Goal: Task Accomplishment & Management: Manage account settings

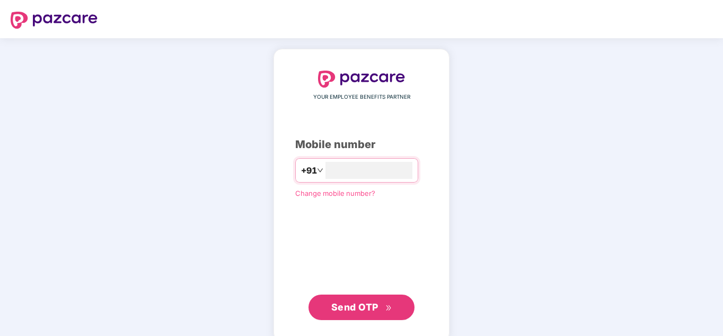
type input "**********"
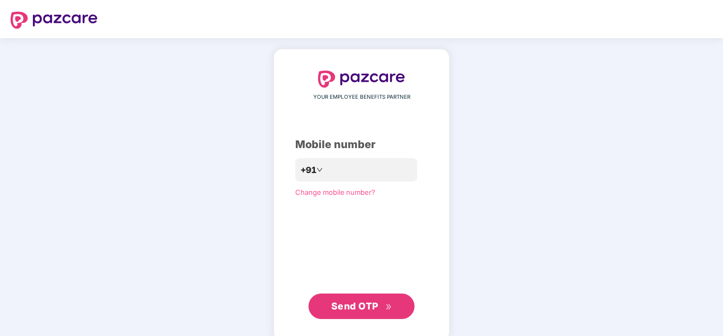
drag, startPoint x: 347, startPoint y: 302, endPoint x: 363, endPoint y: 309, distance: 17.1
click at [347, 302] on span "Send OTP" at bounding box center [354, 305] width 47 height 11
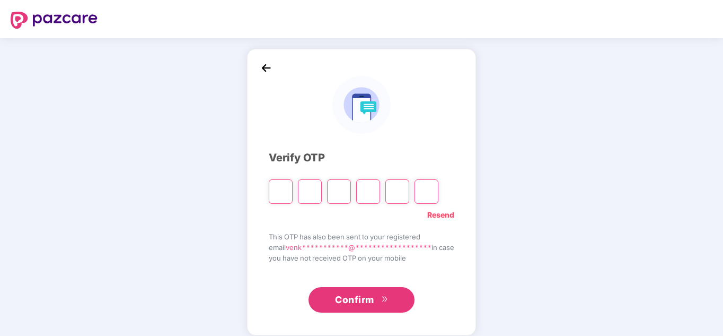
type input "*"
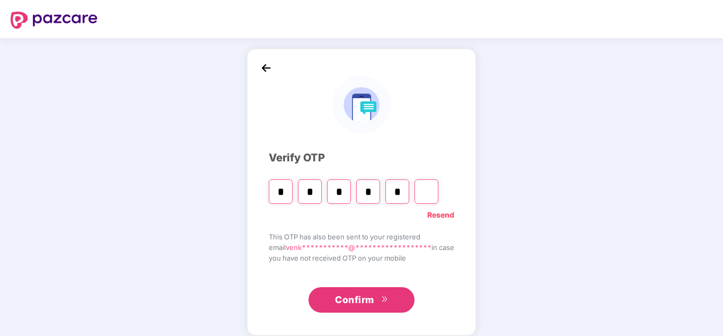
type input "*"
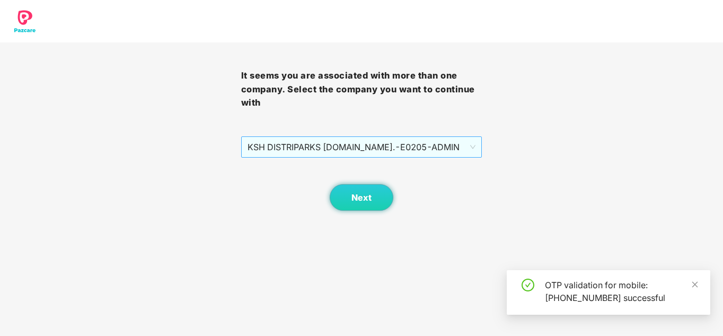
click at [450, 146] on span "KSH DISTRIPARKS [DOMAIN_NAME]. - E0205 - [GEOGRAPHIC_DATA]" at bounding box center [362, 147] width 229 height 20
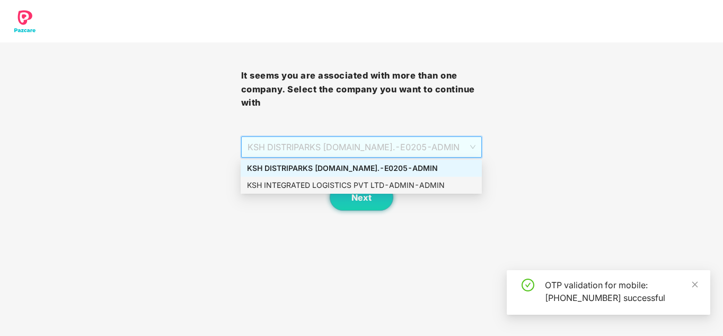
drag, startPoint x: 563, startPoint y: 146, endPoint x: 541, endPoint y: 157, distance: 24.4
click at [562, 146] on div "It seems you are associated with more than one company. Select the company you …" at bounding box center [361, 105] width 723 height 211
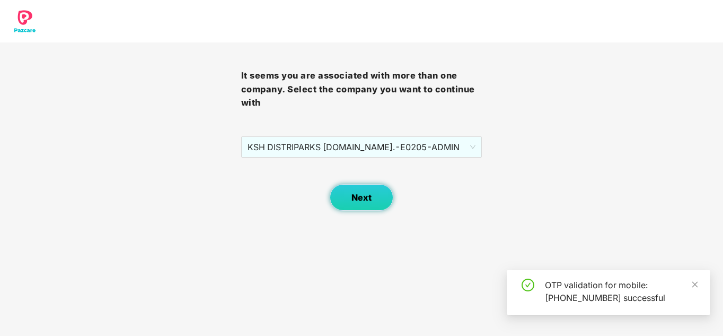
drag, startPoint x: 398, startPoint y: 200, endPoint x: 391, endPoint y: 200, distance: 6.4
click at [397, 200] on div "Next" at bounding box center [361, 183] width 241 height 53
click at [376, 202] on button "Next" at bounding box center [362, 197] width 64 height 27
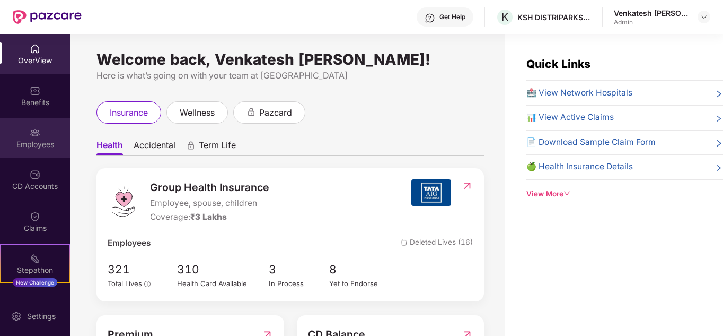
click at [46, 137] on div "Employees" at bounding box center [35, 138] width 70 height 40
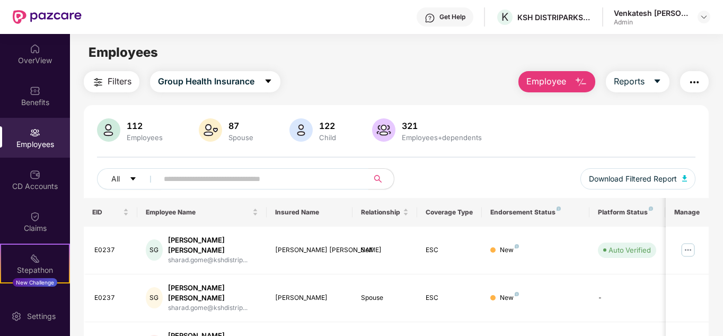
click at [224, 184] on input "text" at bounding box center [259, 179] width 190 height 16
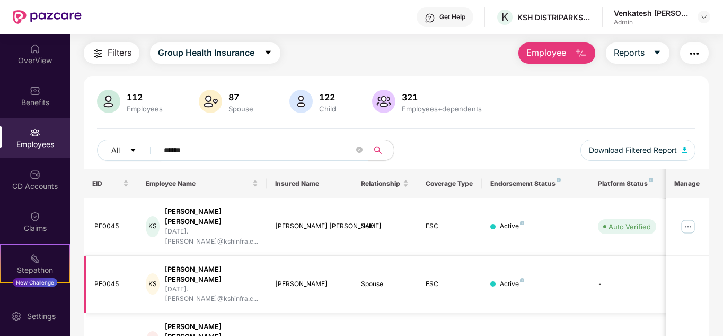
scroll to position [53, 0]
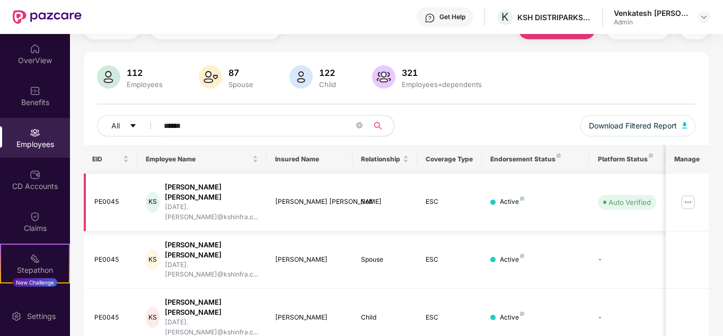
type input "******"
click at [693, 194] on img at bounding box center [688, 202] width 17 height 17
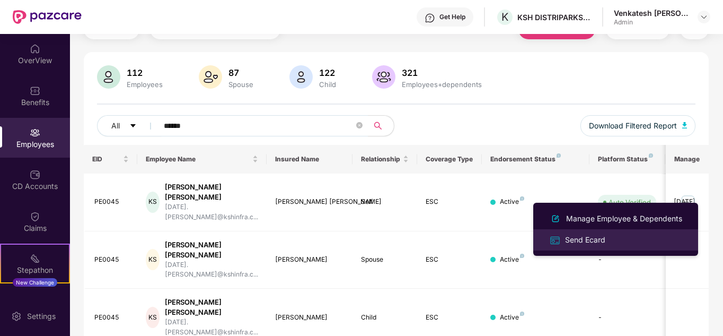
click at [586, 236] on div "Send Ecard" at bounding box center [585, 240] width 45 height 12
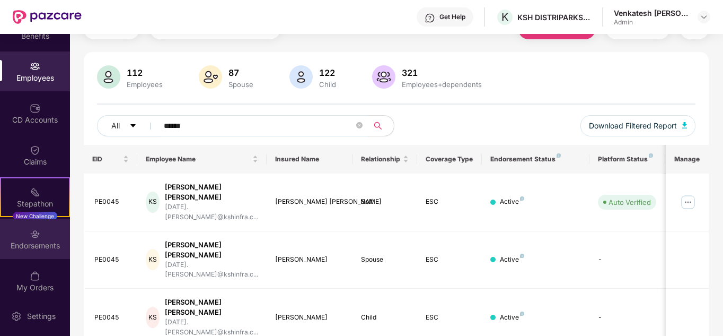
scroll to position [73, 0]
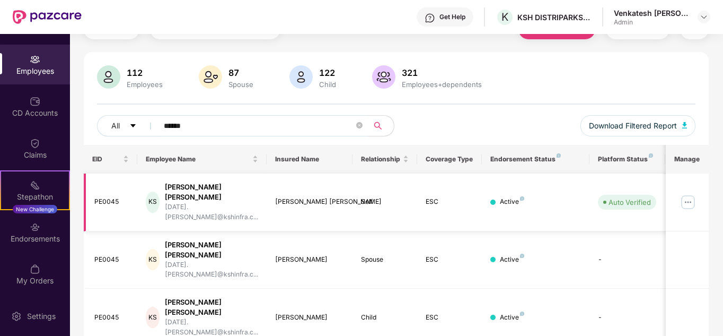
click at [691, 194] on img at bounding box center [688, 202] width 17 height 17
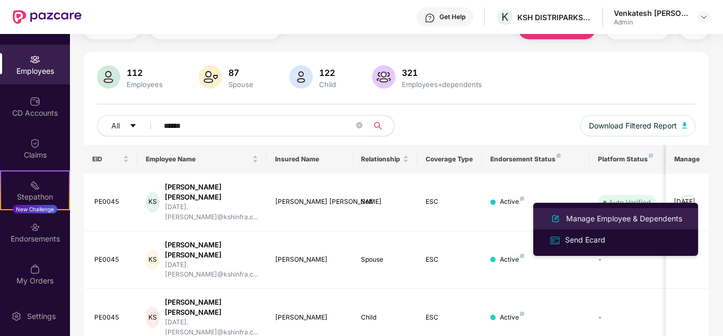
click at [614, 218] on div "Manage Employee & Dependents" at bounding box center [624, 219] width 120 height 12
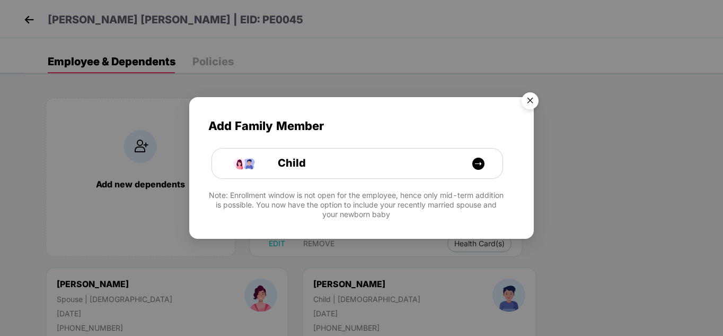
click at [528, 101] on img "Close" at bounding box center [530, 102] width 30 height 30
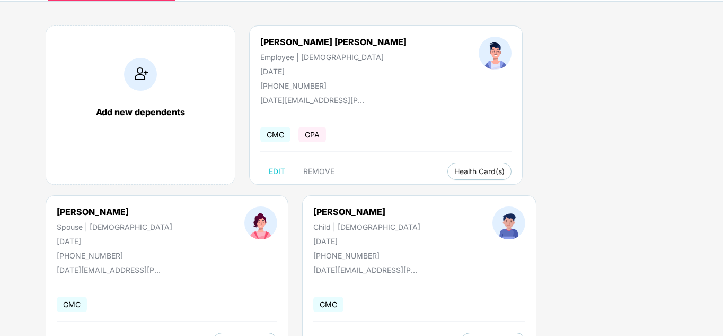
scroll to position [106, 0]
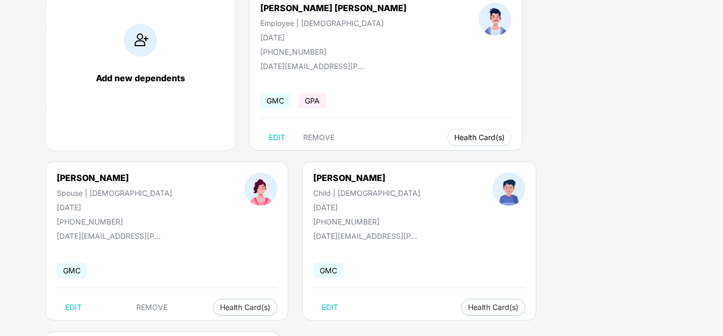
click at [454, 140] on span "Health Card(s)" at bounding box center [479, 137] width 50 height 5
click at [454, 139] on span "Health Card(s)" at bounding box center [479, 137] width 50 height 5
click at [463, 161] on span "Health Insurance(ESC)" at bounding box center [437, 159] width 93 height 12
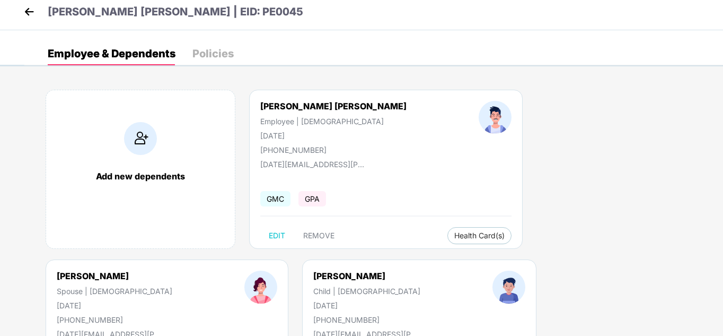
scroll to position [0, 0]
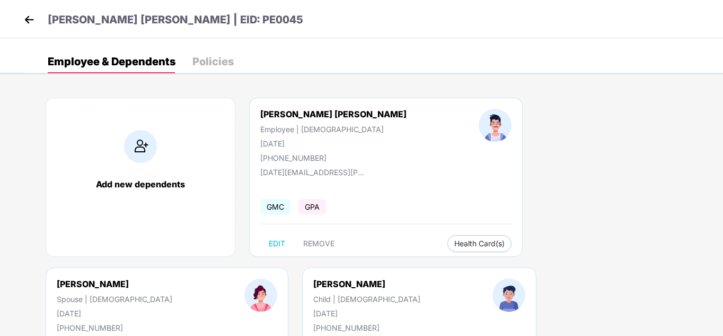
click at [627, 258] on li "Health Insurance(ESC)" at bounding box center [642, 264] width 106 height 17
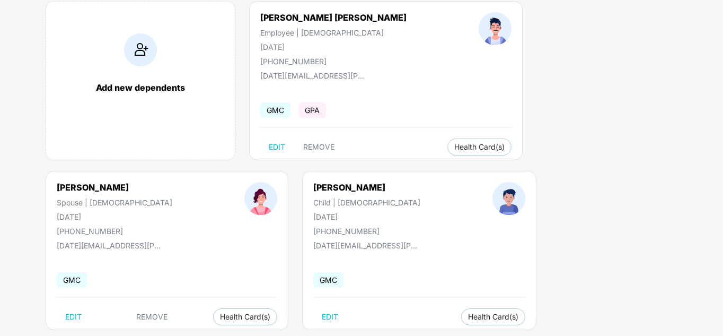
scroll to position [106, 0]
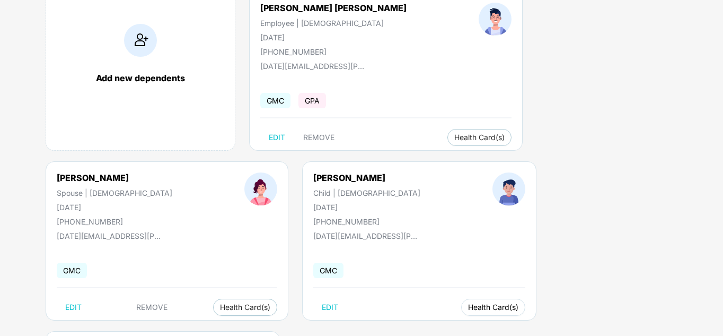
click at [468, 304] on span "Health Card(s)" at bounding box center [493, 306] width 50 height 5
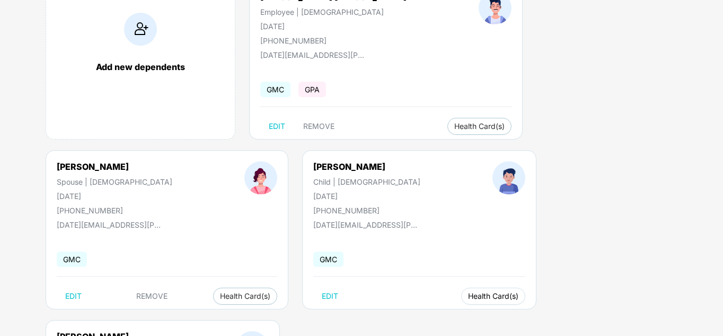
click at [468, 299] on span "Health Card(s)" at bounding box center [493, 295] width 50 height 5
click at [240, 312] on span "Health Insurance(ESC)" at bounding box center [211, 317] width 93 height 12
drag, startPoint x: 390, startPoint y: 295, endPoint x: 556, endPoint y: 218, distance: 183.4
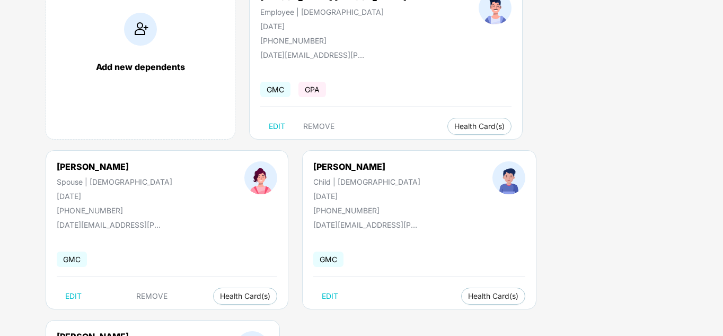
click at [443, 310] on div "Add new dependents [DATE] [PERSON_NAME] Employee | [DEMOGRAPHIC_DATA] [DATE] [P…" at bounding box center [373, 234] width 699 height 541
click at [407, 311] on li "Health Insurance(ESC)" at bounding box center [416, 317] width 106 height 17
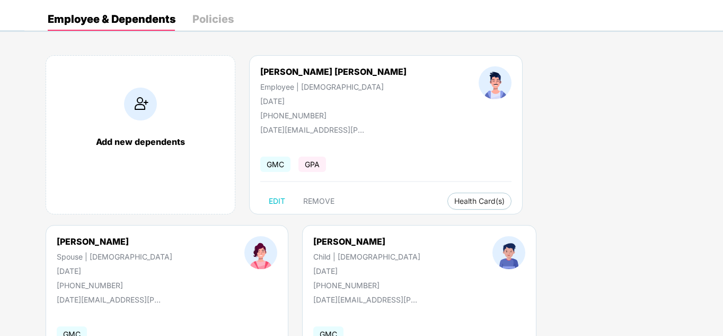
scroll to position [0, 0]
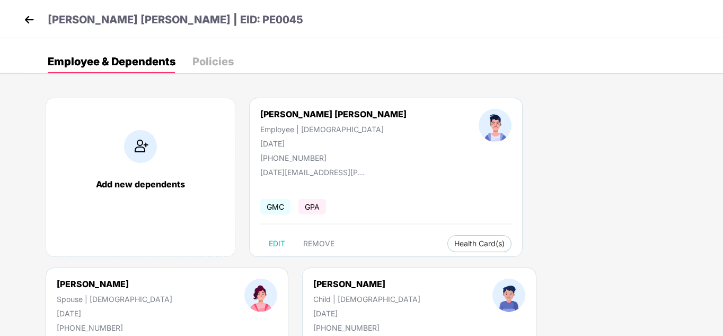
click at [22, 17] on img at bounding box center [29, 20] width 16 height 16
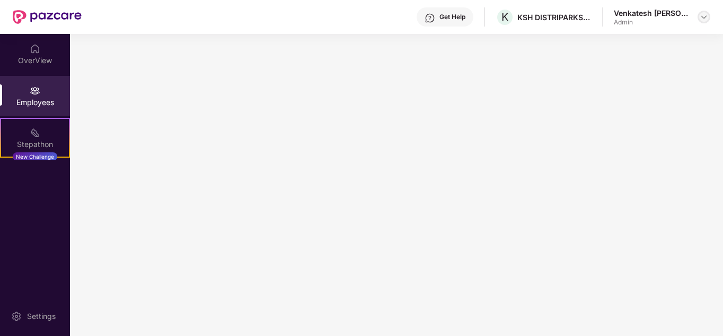
click at [708, 22] on div at bounding box center [704, 17] width 13 height 13
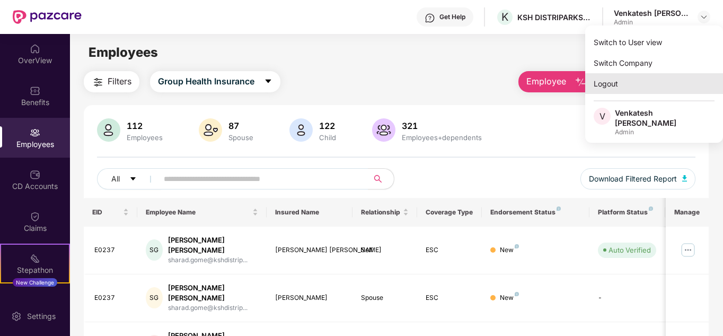
click at [601, 83] on div "Logout" at bounding box center [654, 83] width 138 height 21
